Goal: Task Accomplishment & Management: Manage account settings

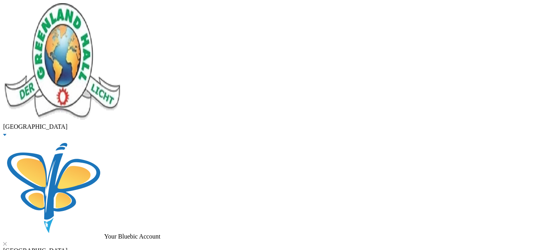
type input "A"
drag, startPoint x: 166, startPoint y: 57, endPoint x: 67, endPoint y: 75, distance: 100.3
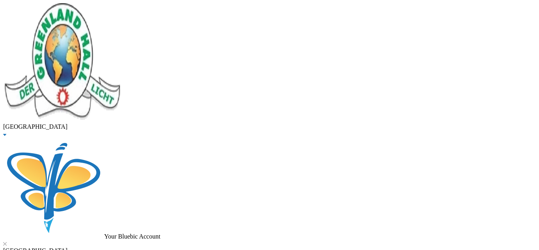
type input "akinlotan"
checkbox input "true"
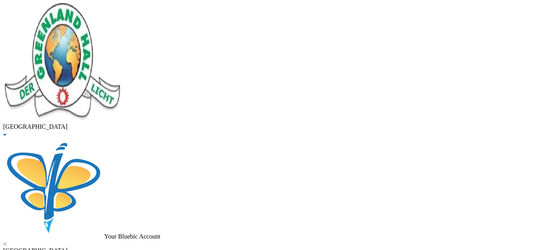
checkbox input "true"
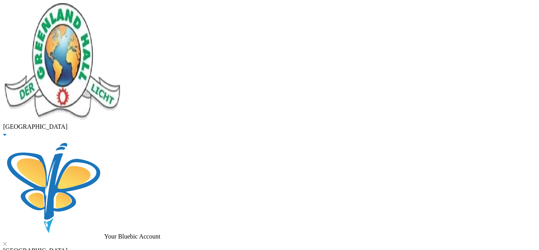
checkbox input "false"
checkbox input "true"
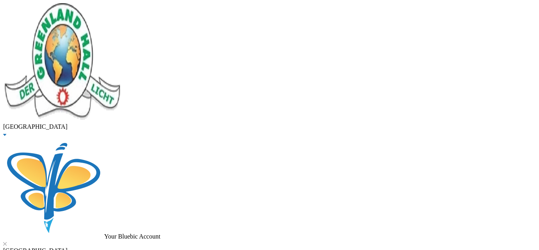
scroll to position [228, 0]
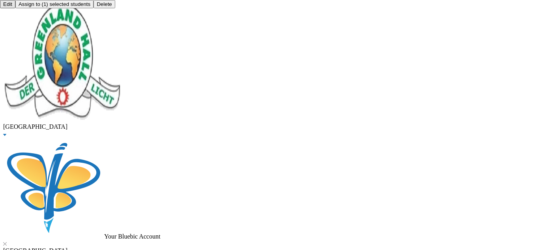
click at [94, 8] on button "Assign to ( 1 ) selected students" at bounding box center [54, 4] width 78 height 8
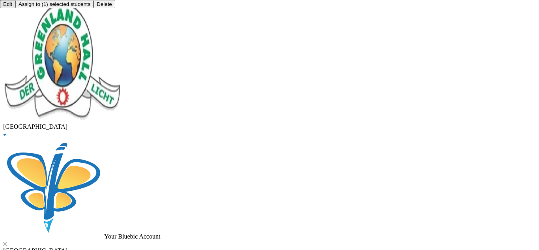
click at [94, 8] on button "Assign to ( 1 ) selected students" at bounding box center [54, 4] width 78 height 8
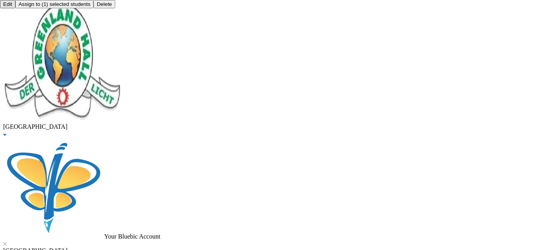
click at [94, 8] on button "Assign to ( 1 ) selected students" at bounding box center [54, 4] width 78 height 8
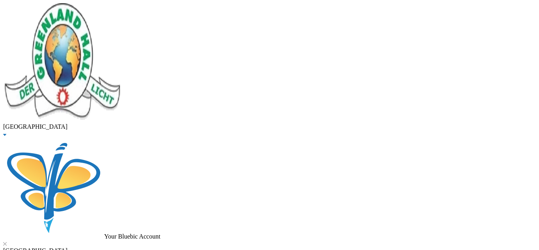
scroll to position [161, 0]
click at [94, 8] on button "Assign to ( 1 ) selected students" at bounding box center [54, 4] width 78 height 8
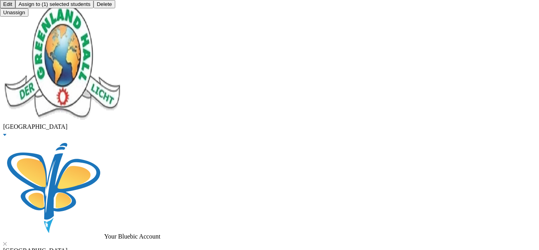
click at [94, 8] on button "Assign to ( 1 ) selected students" at bounding box center [54, 4] width 78 height 8
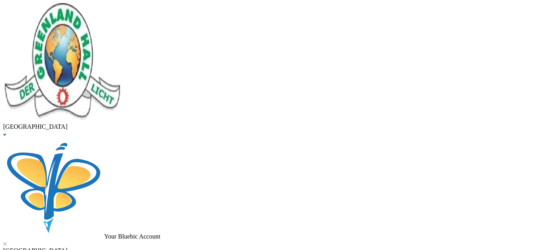
scroll to position [0, 0]
click at [94, 8] on button "Assign to ( 1 ) selected students" at bounding box center [54, 4] width 78 height 8
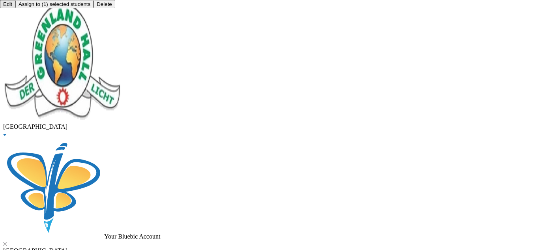
click at [94, 8] on button "Assign to ( 1 ) selected students" at bounding box center [54, 4] width 78 height 8
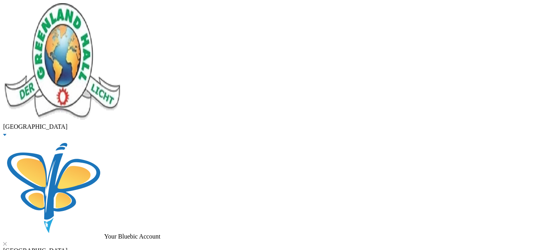
scroll to position [63, 0]
click at [94, 8] on button "Assign to ( 1 ) selected students" at bounding box center [54, 4] width 78 height 8
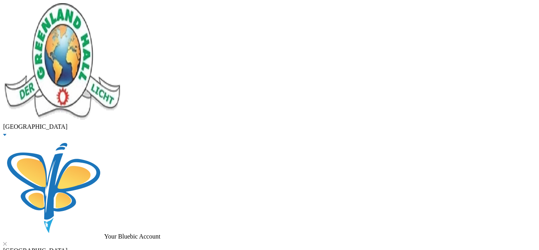
click at [94, 8] on button "Assign to ( 1 ) selected students" at bounding box center [54, 4] width 78 height 8
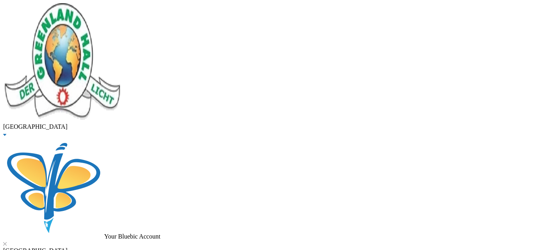
scroll to position [86, 0]
click at [94, 8] on button "Assign to ( 1 ) selected students" at bounding box center [54, 4] width 78 height 8
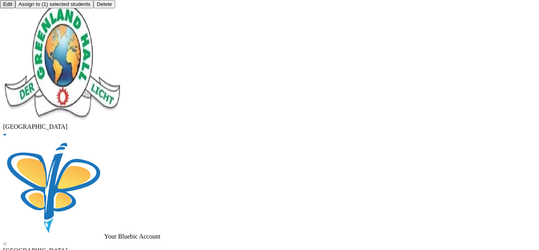
click at [94, 8] on button "Assign to ( 1 ) selected students" at bounding box center [54, 4] width 78 height 8
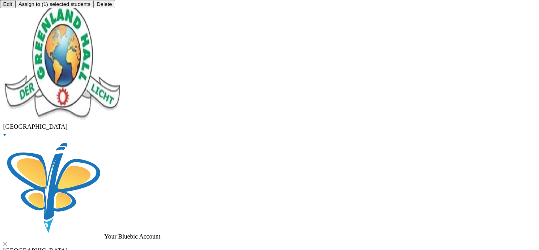
click at [94, 8] on button "Assign to ( 1 ) selected students" at bounding box center [54, 4] width 78 height 8
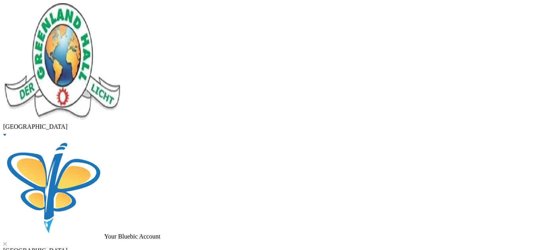
click at [94, 8] on button "Assign to ( 1 ) selected students" at bounding box center [54, 4] width 78 height 8
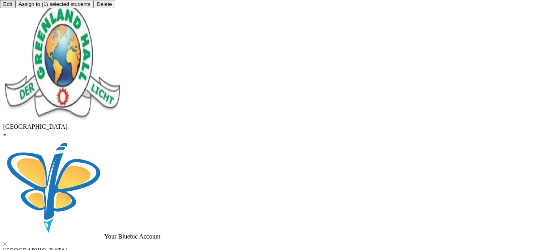
click at [94, 8] on button "Assign to ( 1 ) selected students" at bounding box center [54, 4] width 78 height 8
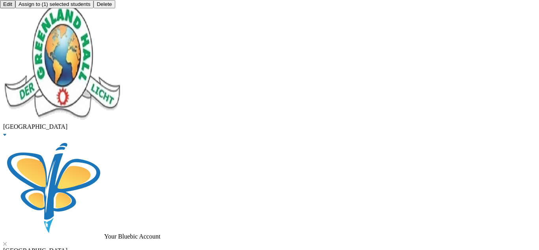
click at [94, 8] on button "Assign to ( 1 ) selected students" at bounding box center [54, 4] width 78 height 8
